Goal: Find contact information: Find contact information

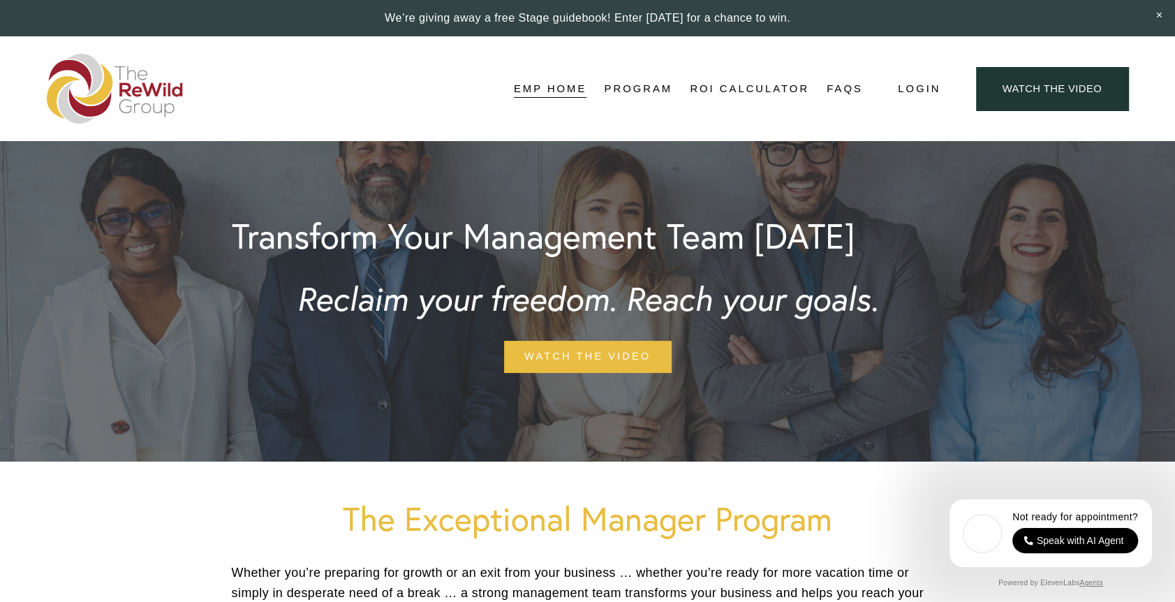
click at [778, 90] on link "ROI Calculator" at bounding box center [749, 88] width 119 height 21
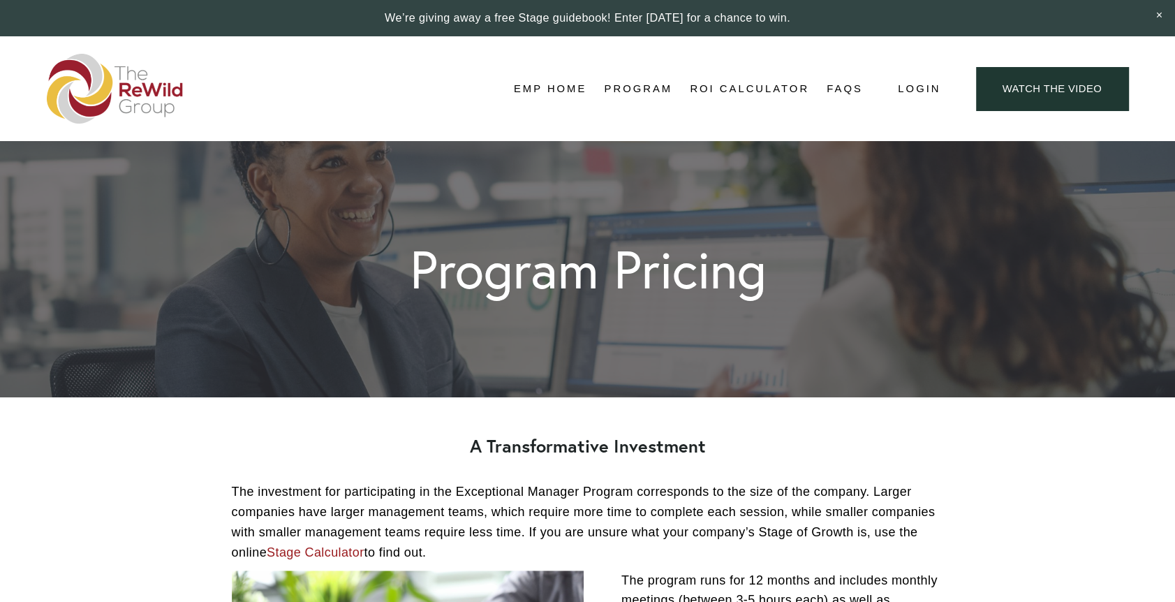
click at [572, 81] on link "EMP Home" at bounding box center [550, 88] width 73 height 21
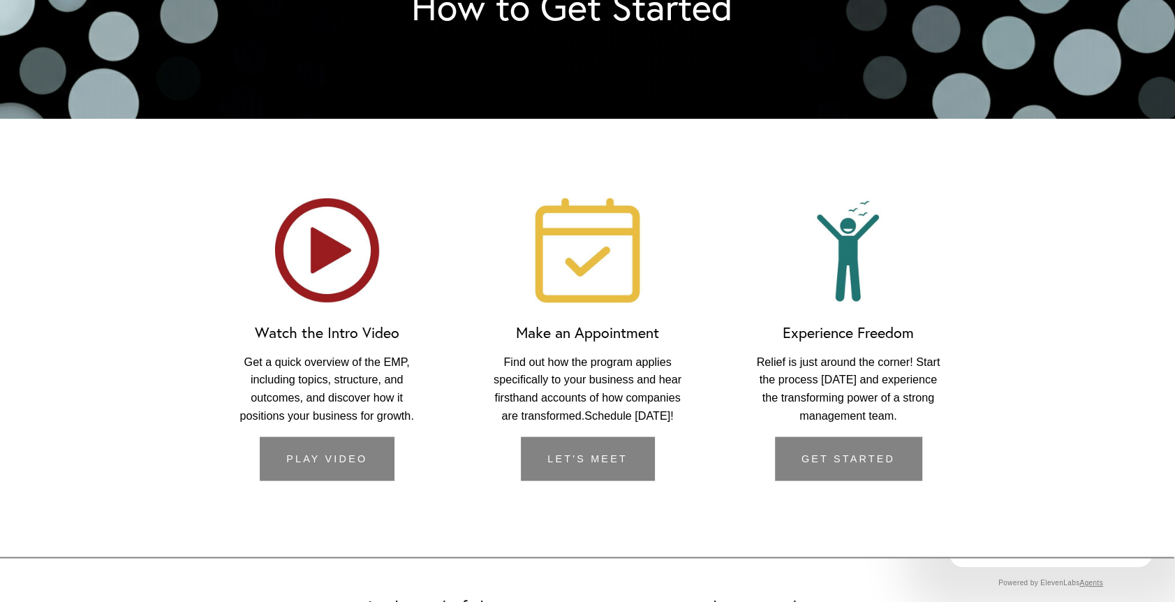
scroll to position [1954, 0]
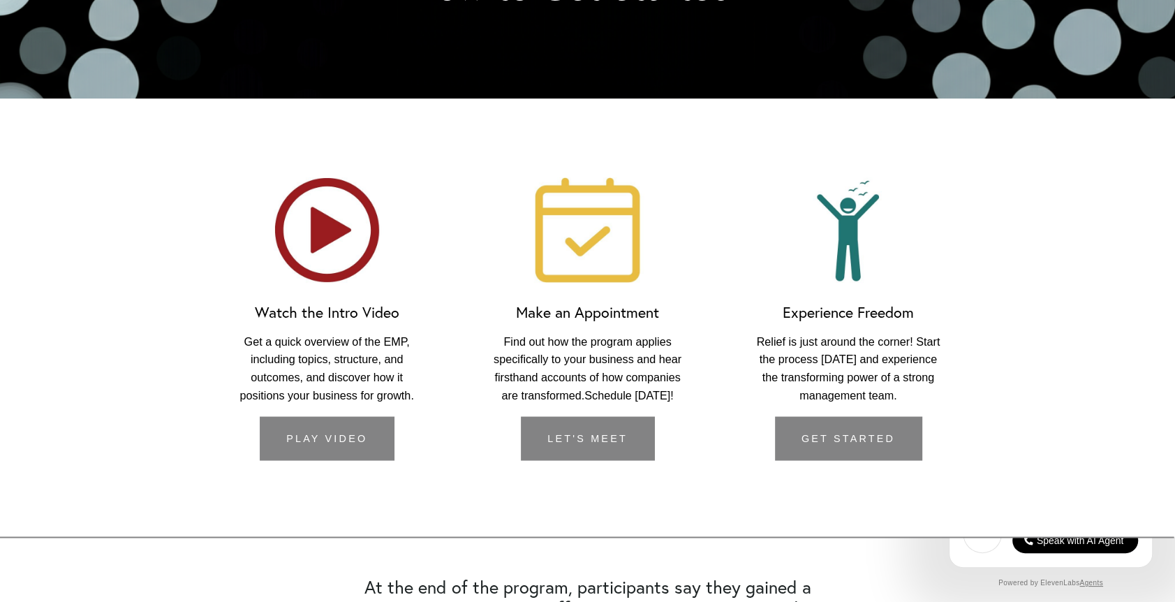
click at [572, 445] on link "let's meet" at bounding box center [587, 438] width 133 height 44
